Goal: Information Seeking & Learning: Understand process/instructions

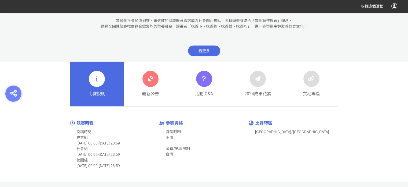
scroll to position [242, 0]
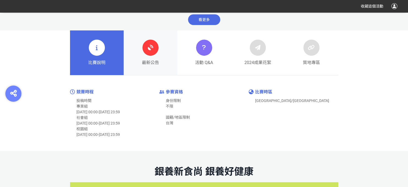
click at [152, 47] on icon at bounding box center [151, 48] width 10 height 10
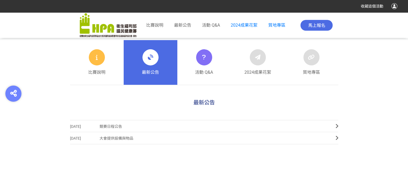
scroll to position [242, 0]
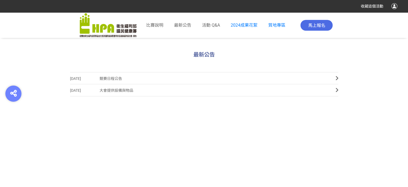
click at [119, 79] on span "競賽日程公告" at bounding box center [214, 78] width 228 height 12
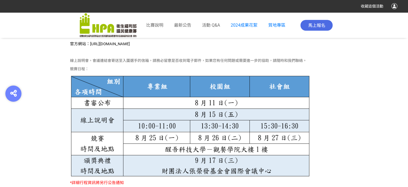
scroll to position [415, 0]
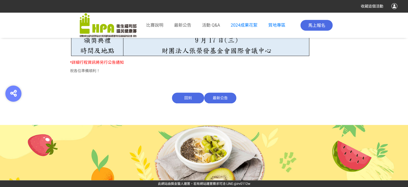
click at [193, 99] on span "回到" at bounding box center [188, 97] width 32 height 11
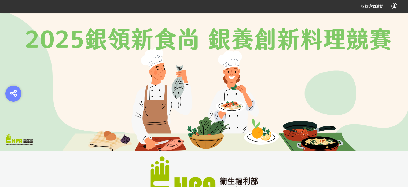
click at [111, 36] on img at bounding box center [204, 81] width 408 height 138
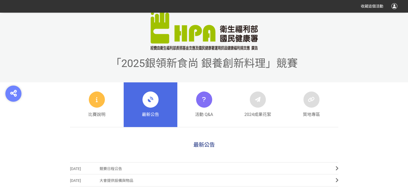
scroll to position [188, 0]
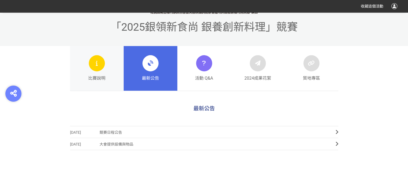
click at [105, 68] on link "比賽說明" at bounding box center [97, 68] width 54 height 45
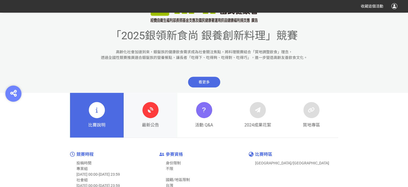
scroll to position [188, 0]
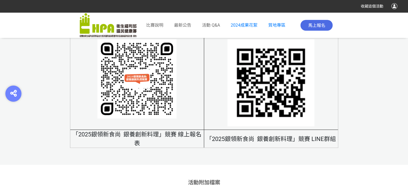
scroll to position [3329, 0]
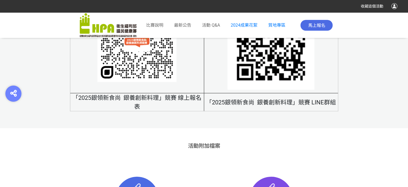
drag, startPoint x: 161, startPoint y: 25, endPoint x: 167, endPoint y: 24, distance: 6.5
click at [161, 25] on span "比賽說明" at bounding box center [154, 25] width 17 height 5
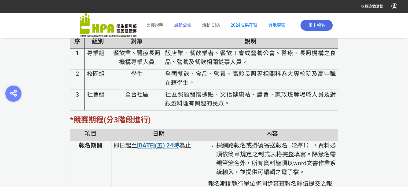
click at [184, 25] on span "最新公告" at bounding box center [182, 25] width 17 height 5
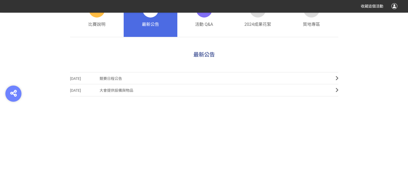
scroll to position [188, 0]
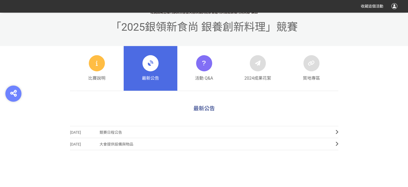
drag, startPoint x: 41, startPoint y: 59, endPoint x: 64, endPoint y: 87, distance: 36.6
click at [41, 59] on div "比賽說明 最新公告 活動 Q&A 2024成果花絮 質地專區" at bounding box center [204, 68] width 408 height 45
